Goal: Information Seeking & Learning: Learn about a topic

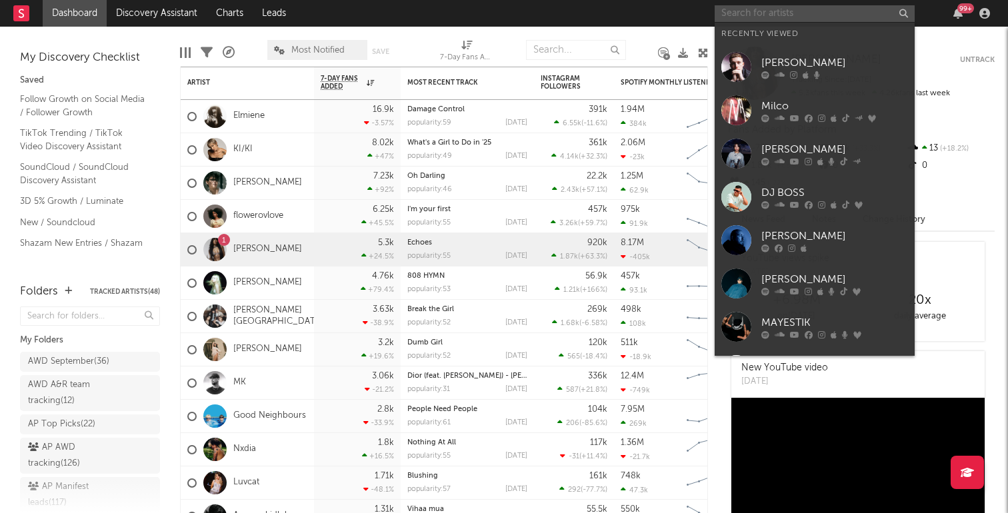
click at [784, 13] on input "text" at bounding box center [814, 13] width 200 height 17
paste input "[URL][DOMAIN_NAME]"
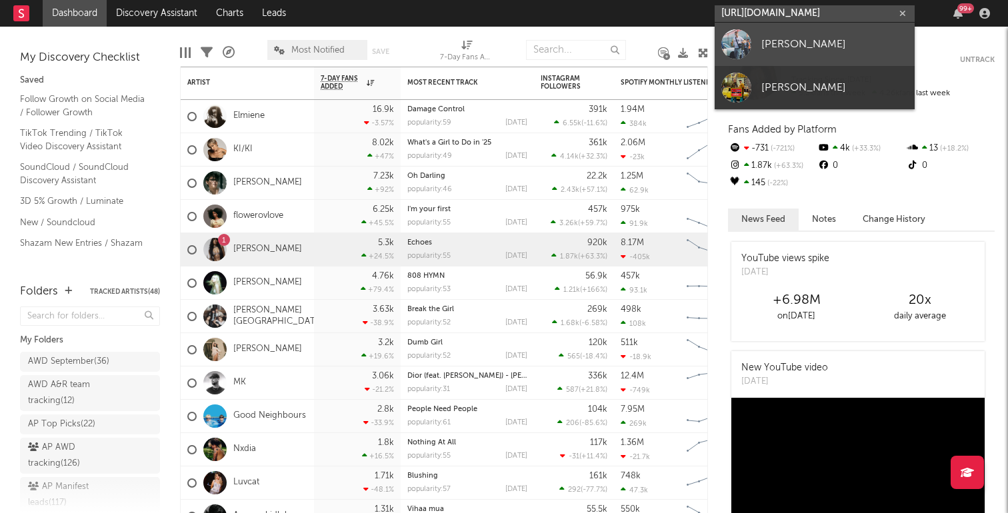
type input "[URL][DOMAIN_NAME]"
click at [788, 57] on link "[PERSON_NAME]" at bounding box center [814, 44] width 200 height 43
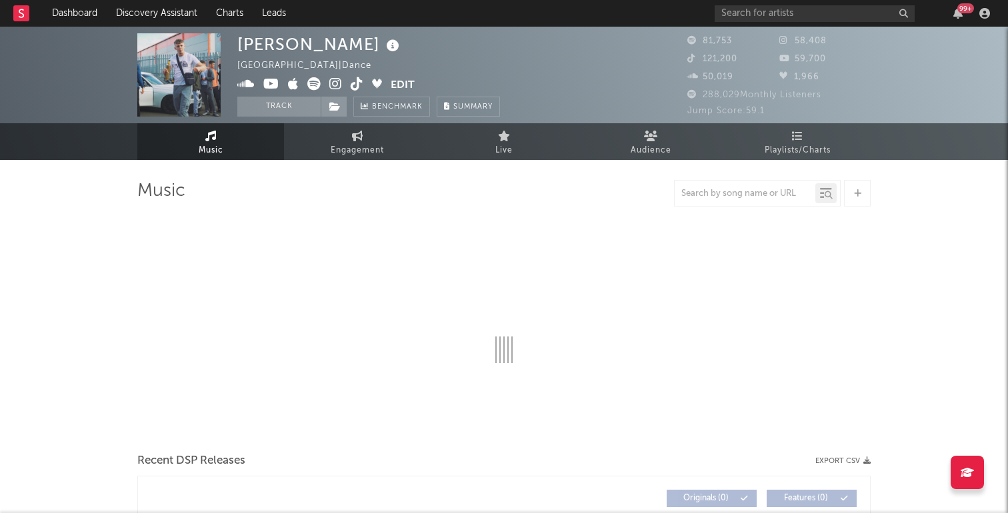
select select "6m"
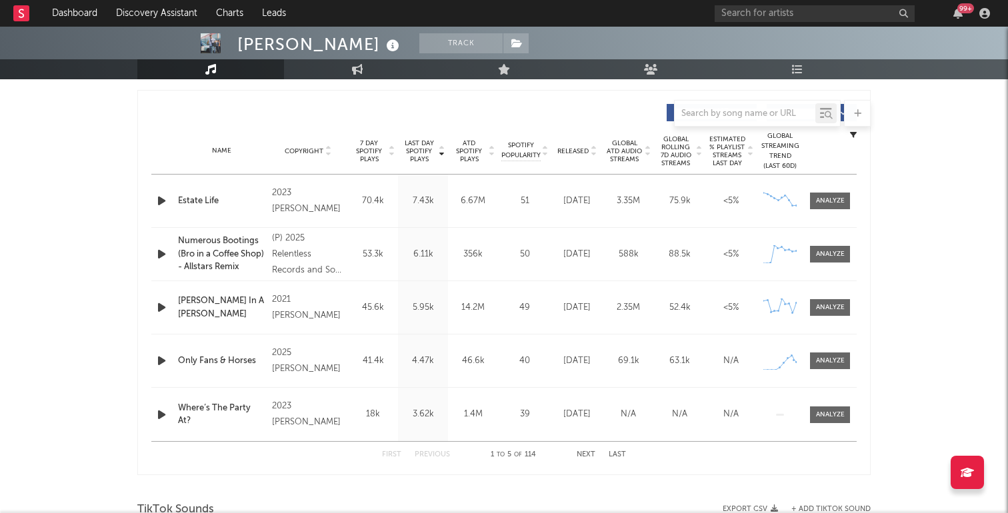
scroll to position [492, 0]
click at [818, 361] on div at bounding box center [830, 360] width 29 height 10
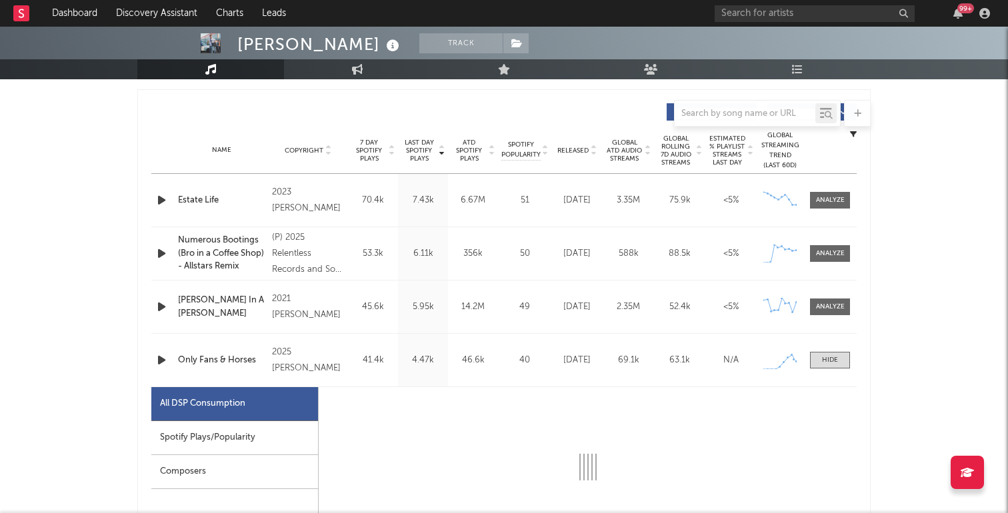
scroll to position [584, 0]
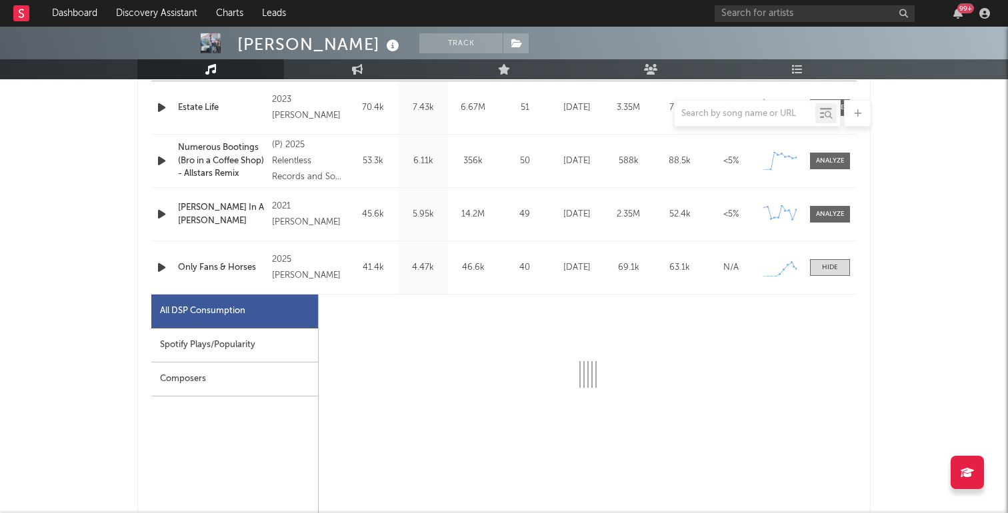
click at [226, 347] on div "Spotify Plays/Popularity" at bounding box center [234, 346] width 167 height 34
select select "1w"
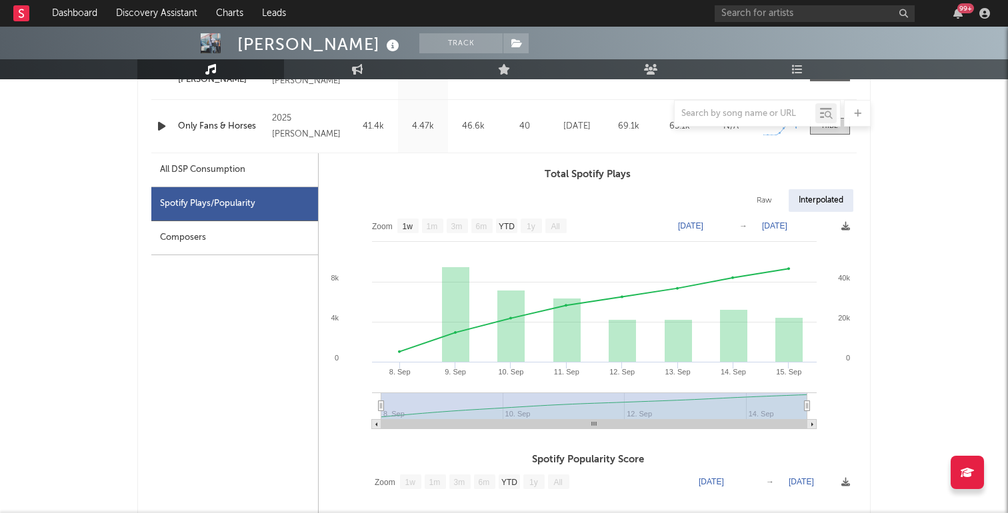
scroll to position [720, 0]
